Goal: Check status

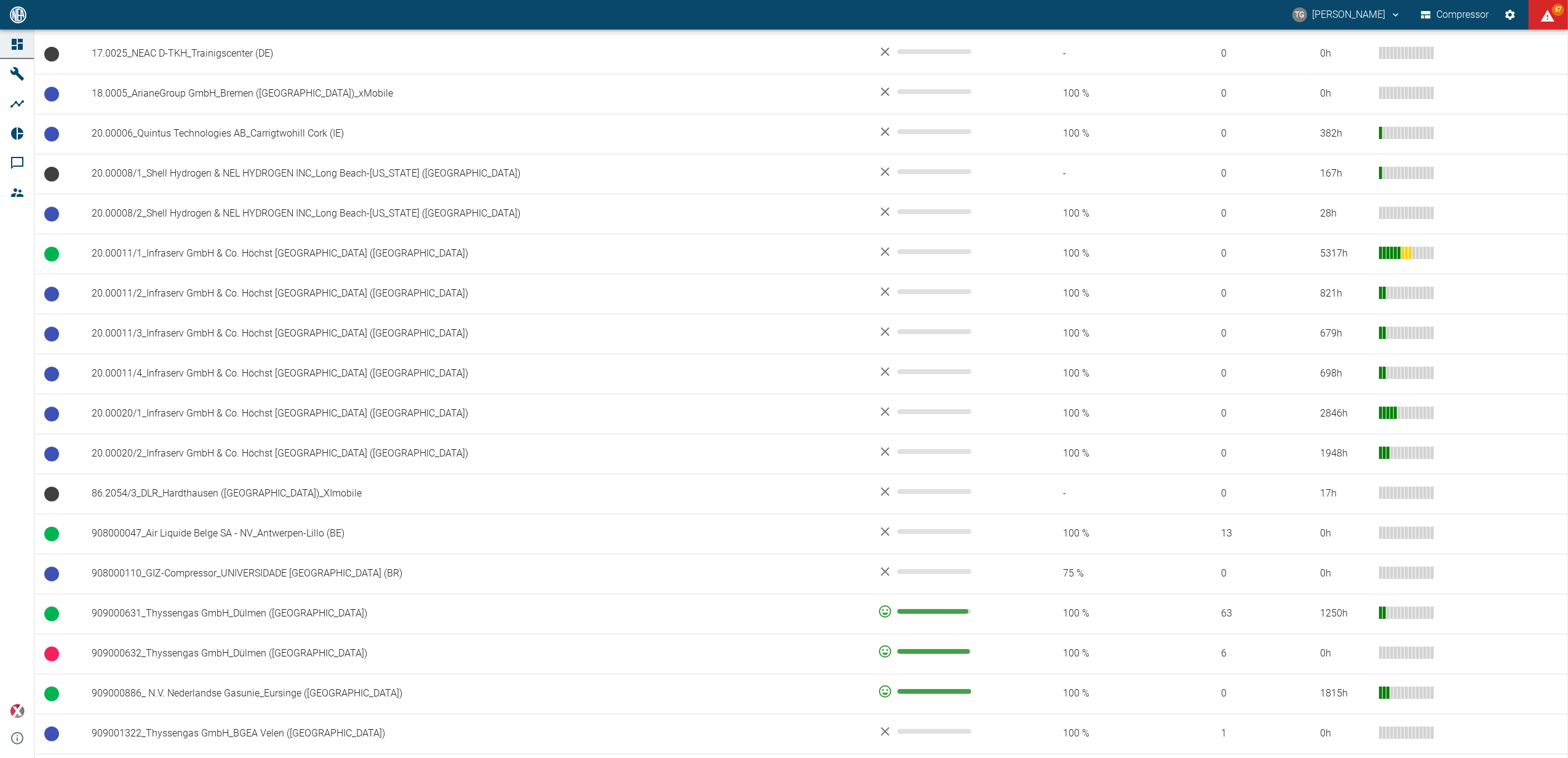
scroll to position [739, 0]
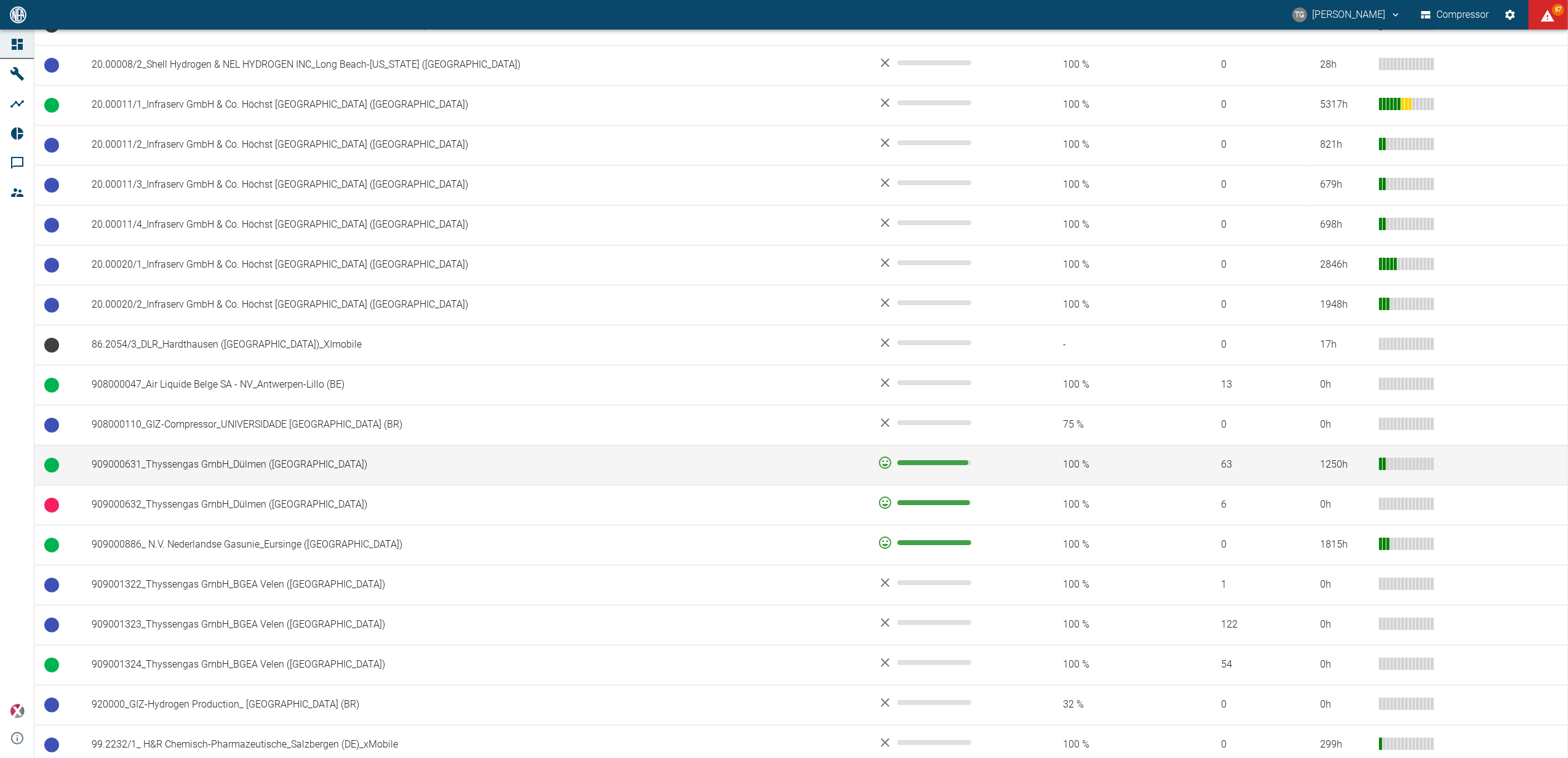
click at [200, 463] on td "909000631_Thyssengas GmbH_Dülmen ([GEOGRAPHIC_DATA])" at bounding box center [475, 465] width 786 height 40
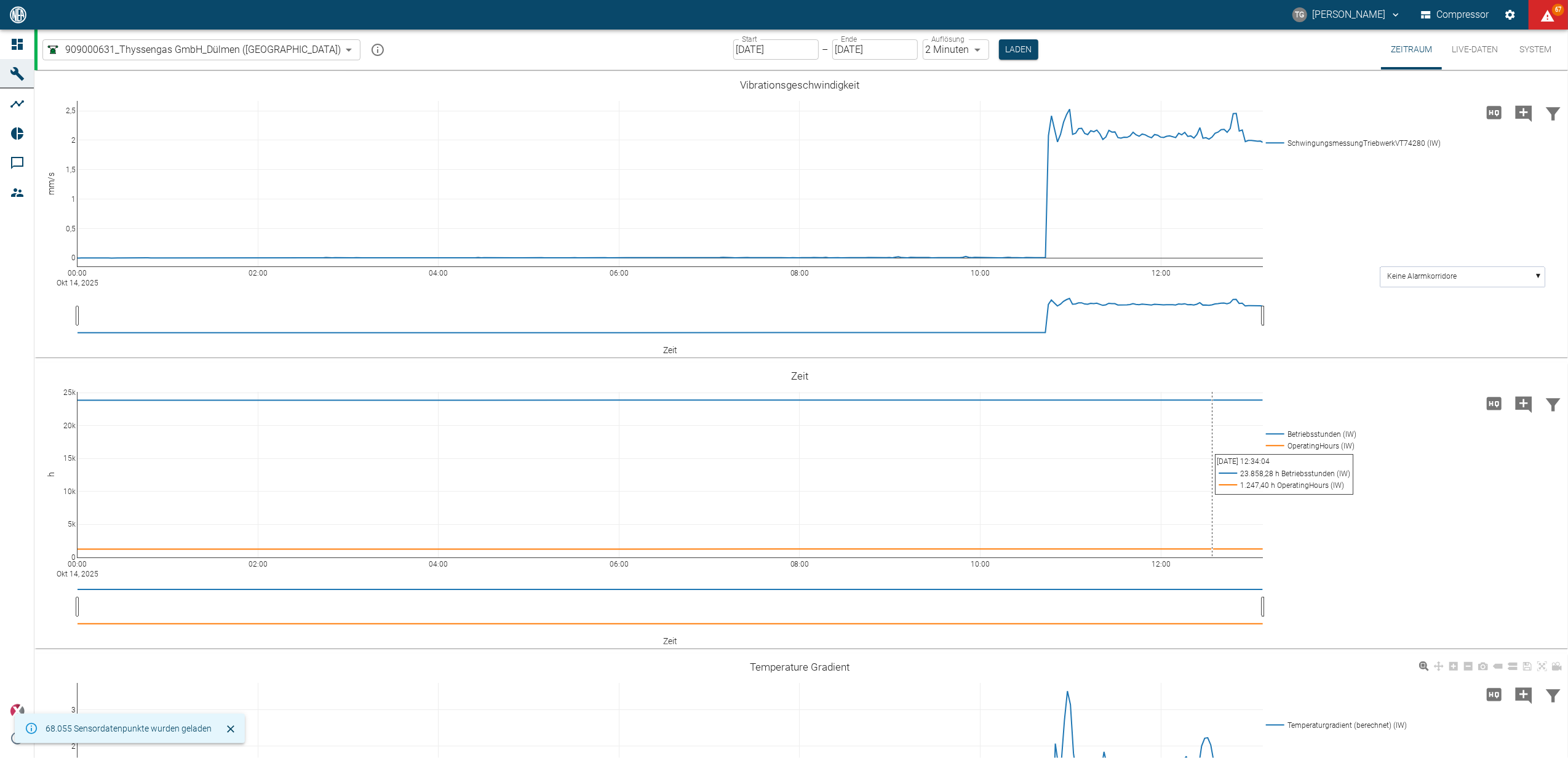
type input "2min"
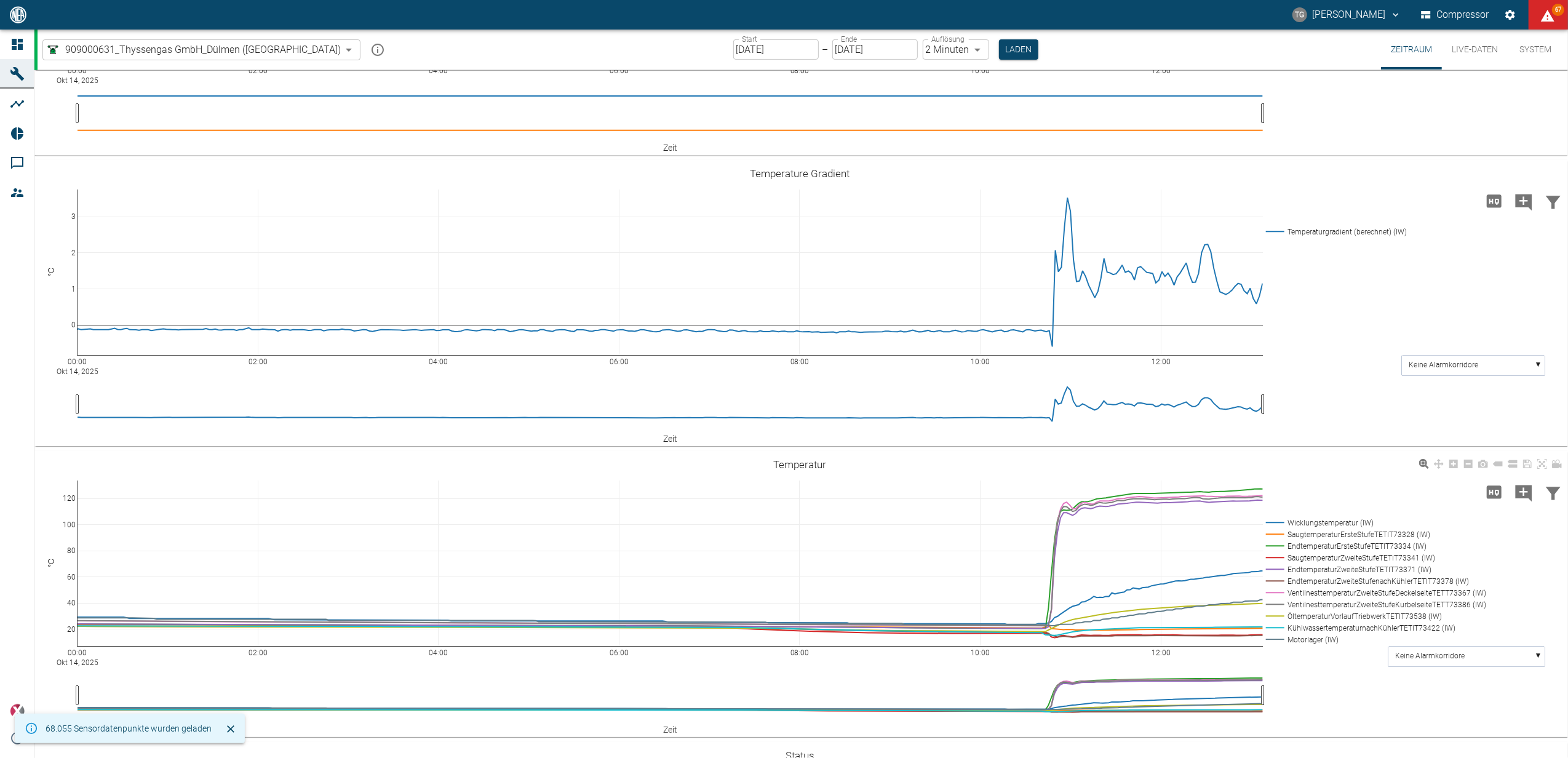
scroll to position [820, 0]
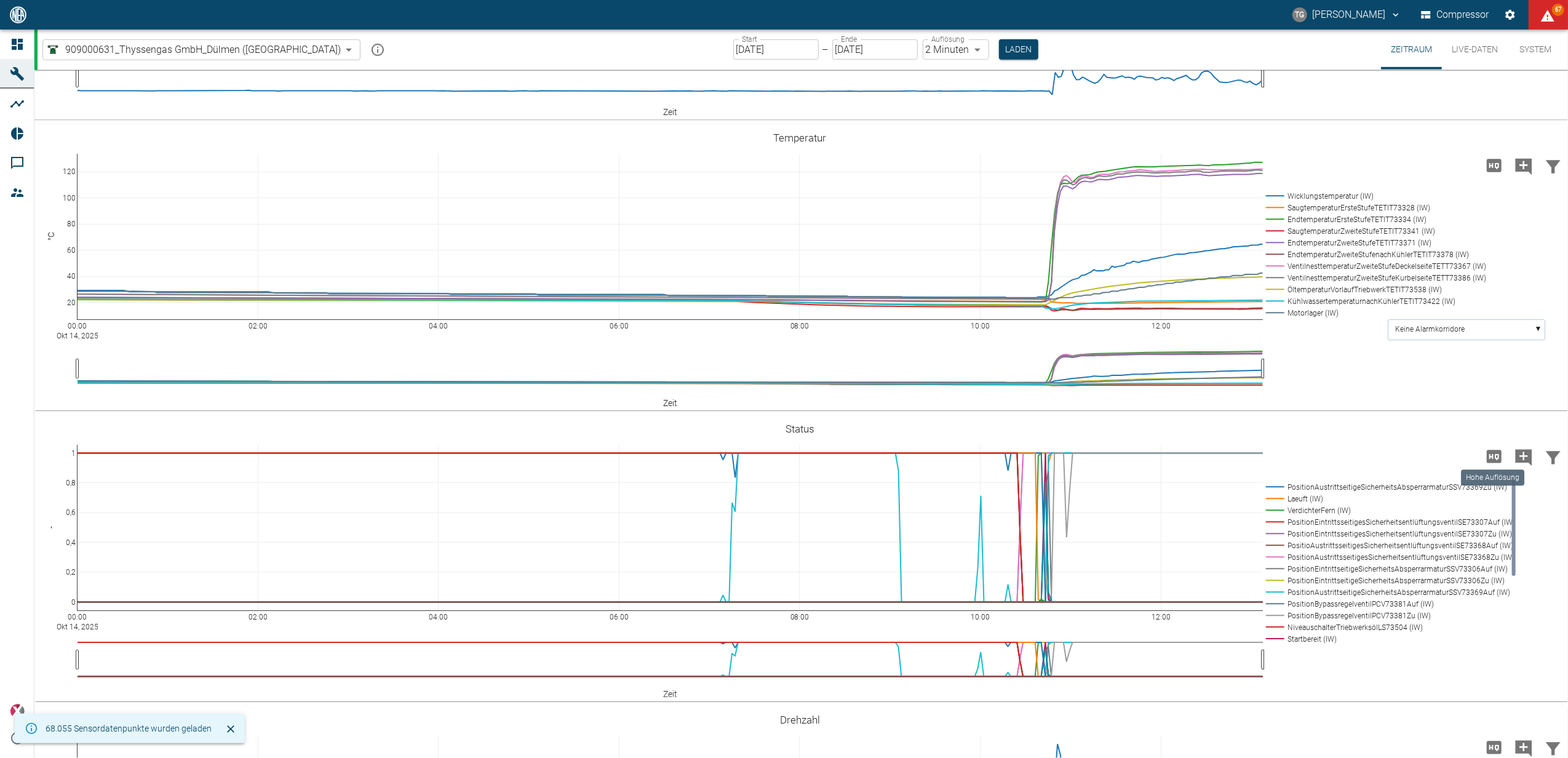
click at [1494, 459] on icon "Hohe Auflösung" at bounding box center [1494, 456] width 15 height 13
